Goal: Check status: Check status

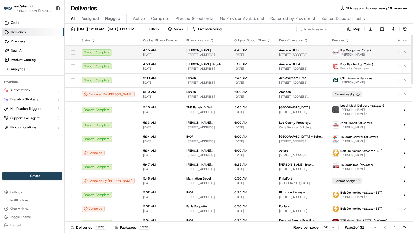
click at [144, 51] on span "4:15 AM" at bounding box center [160, 50] width 35 height 4
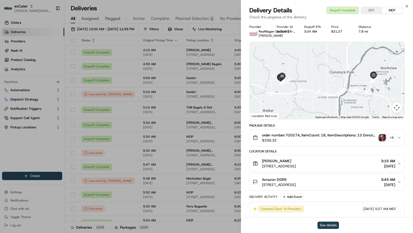
click at [323, 223] on button "See details" at bounding box center [328, 225] width 21 height 7
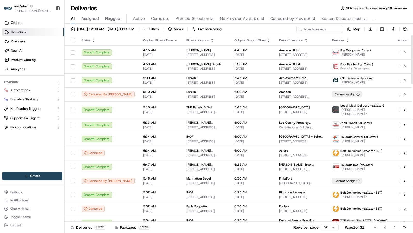
click at [174, 39] on icon "button" at bounding box center [176, 40] width 4 height 4
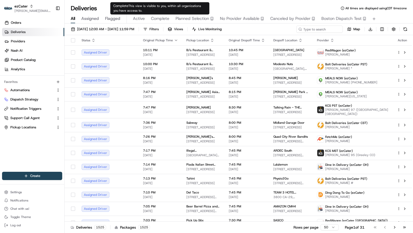
click at [158, 17] on span "Complete" at bounding box center [160, 18] width 18 height 6
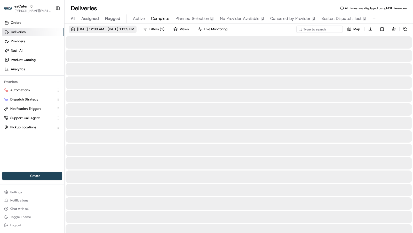
click at [130, 32] on button "08/19/2025 12:00 AM - 08/19/2025 11:59 PM" at bounding box center [103, 29] width 68 height 7
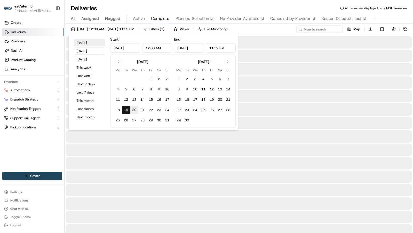
click at [86, 42] on button "Today" at bounding box center [89, 42] width 31 height 7
type input "Aug 20, 2025"
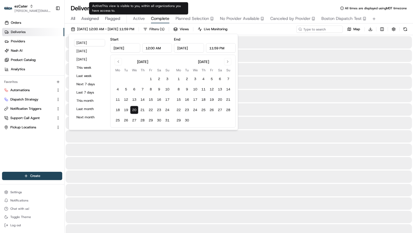
click at [214, 8] on div "Deliveries All times are displayed using MDT timezone" at bounding box center [239, 8] width 349 height 8
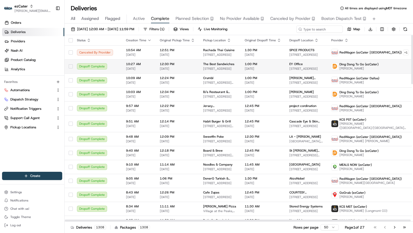
click at [160, 69] on span "08/20/2025" at bounding box center [177, 69] width 35 height 4
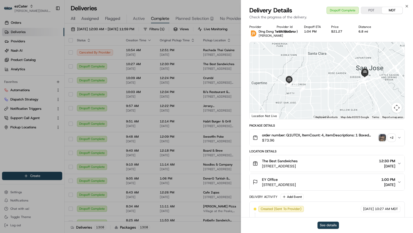
click at [323, 223] on button "See details" at bounding box center [328, 225] width 21 height 7
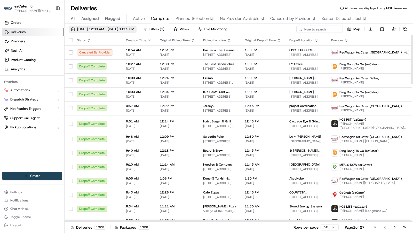
click at [121, 29] on span "08/20/2025 12:00 AM - 08/20/2025 11:59 PM" at bounding box center [105, 29] width 57 height 5
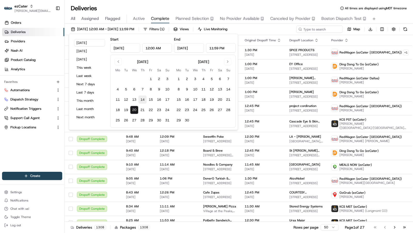
click at [144, 99] on button "14" at bounding box center [142, 100] width 8 height 8
type input "Aug 14, 2025"
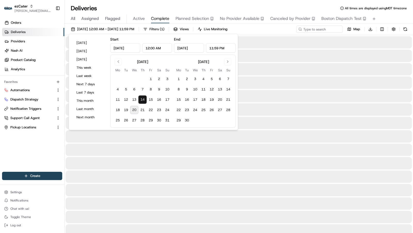
click at [144, 99] on button "14" at bounding box center [142, 100] width 8 height 8
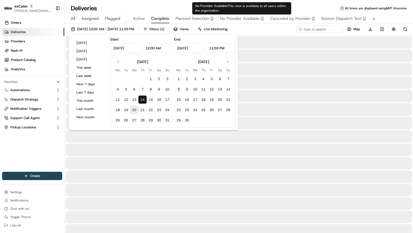
click at [318, 7] on div "Deliveries All times are displayed using MDT timezone" at bounding box center [239, 8] width 349 height 8
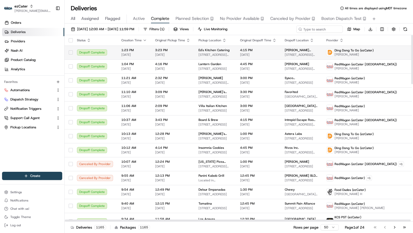
click at [204, 51] on span "Ed's Kitchen Catering" at bounding box center [214, 50] width 31 height 4
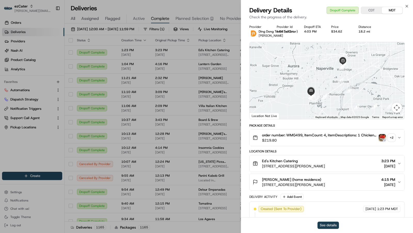
click at [329, 223] on button "See details" at bounding box center [328, 225] width 21 height 7
click at [408, 5] on icon "button" at bounding box center [407, 6] width 4 height 4
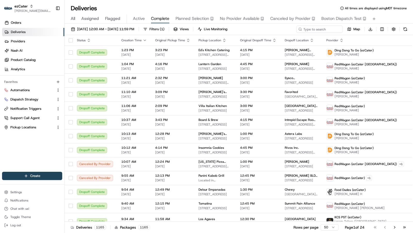
click at [320, 33] on div "08/14/2025 12:00 AM - 08/14/2025 11:59 PM Filters ( 1 ) Views Live Monitoring M…" at bounding box center [239, 31] width 349 height 10
click at [320, 31] on input at bounding box center [312, 29] width 62 height 7
paste input "612Y24"
type input "612Y24"
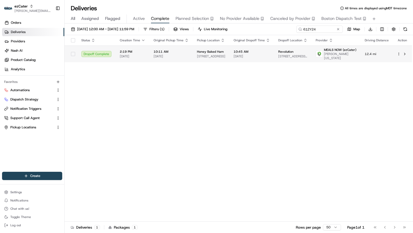
click at [138, 51] on span "2:19 PM" at bounding box center [133, 52] width 26 height 4
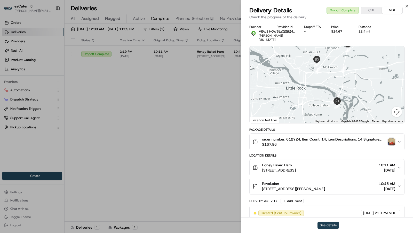
click at [324, 224] on button "See details" at bounding box center [328, 225] width 21 height 7
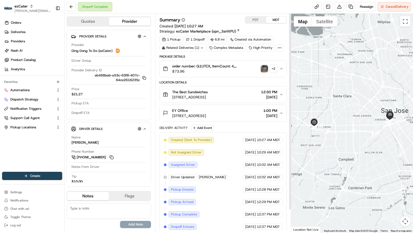
scroll to position [25, 0]
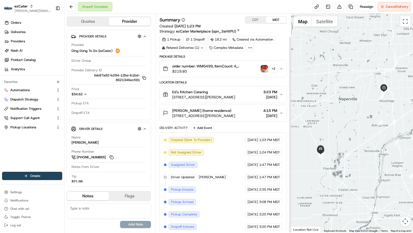
scroll to position [25, 0]
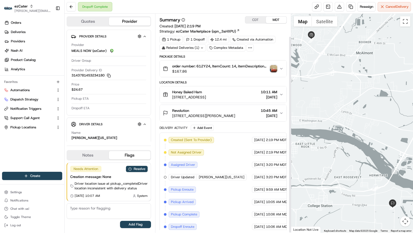
scroll to position [25, 0]
